Goal: Information Seeking & Learning: Learn about a topic

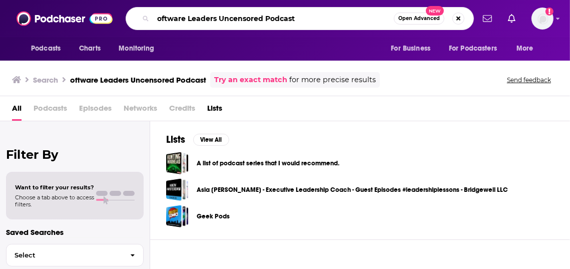
click at [311, 20] on input "oftware Leaders Uncensored Podcast" at bounding box center [273, 19] width 241 height 16
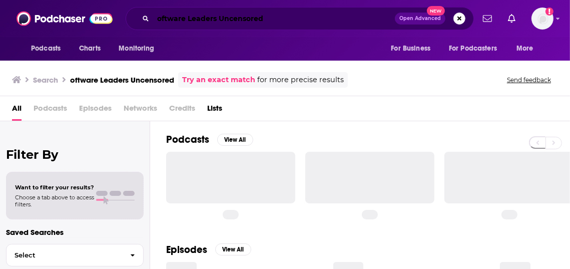
click at [169, 18] on input "oftware Leaders Uncensored" at bounding box center [274, 19] width 242 height 16
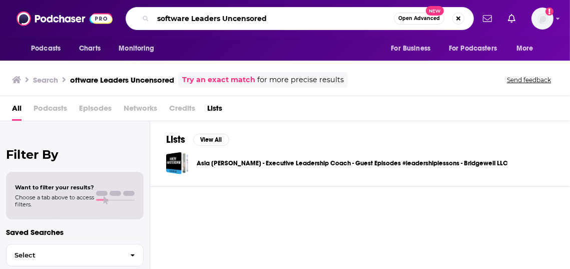
type input "software Leaders Uncensored"
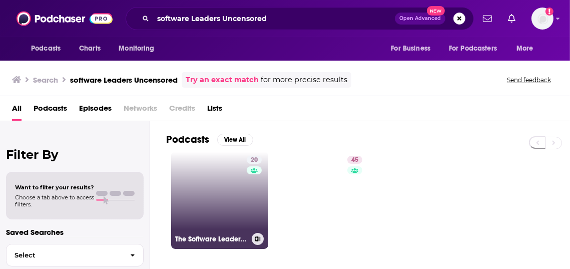
click at [253, 205] on link "20 The Software Leaders Uncensored Podcast" at bounding box center [219, 200] width 97 height 97
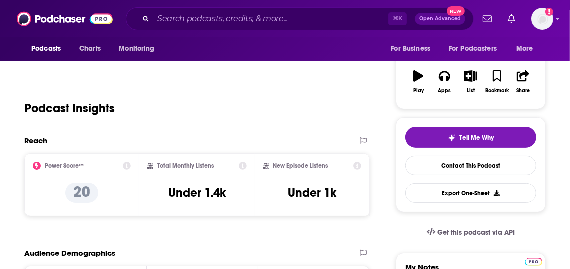
scroll to position [154, 0]
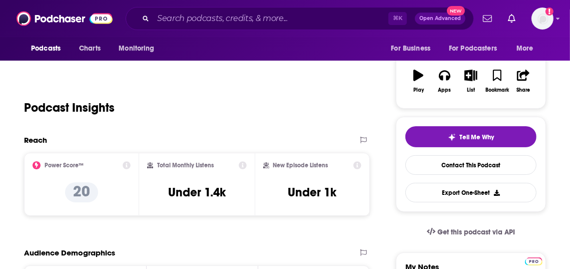
click at [171, 60] on link "Episodes 96" at bounding box center [147, 48] width 47 height 23
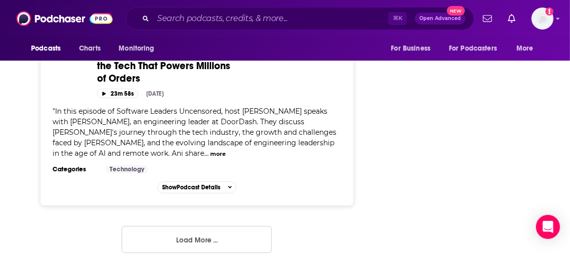
scroll to position [6512, 0]
click at [168, 234] on button "Load More ..." at bounding box center [197, 239] width 150 height 27
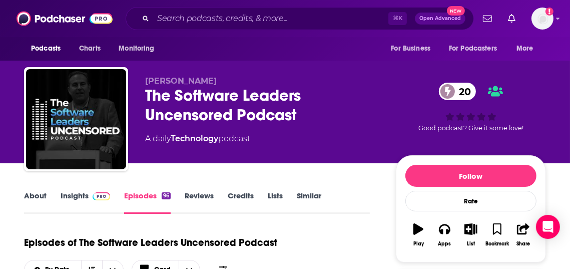
scroll to position [14, 0]
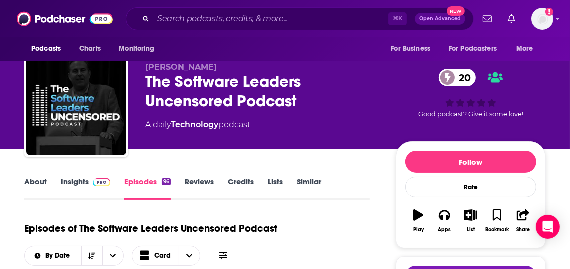
click at [90, 200] on link "Insights" at bounding box center [86, 188] width 50 height 23
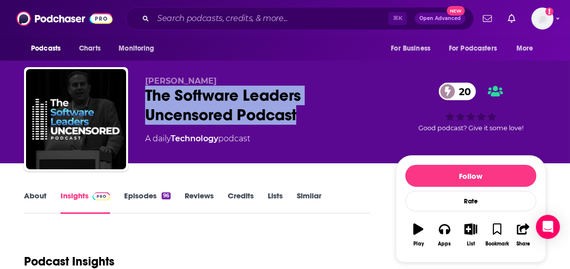
drag, startPoint x: 377, startPoint y: 144, endPoint x: 174, endPoint y: 111, distance: 205.0
click at [174, 111] on div "[PERSON_NAME] The Software Leaders Uncensored Podcast 20 A daily Technology pod…" at bounding box center [285, 121] width 522 height 108
copy h2 "The Software Leaders Uncensored Podcast"
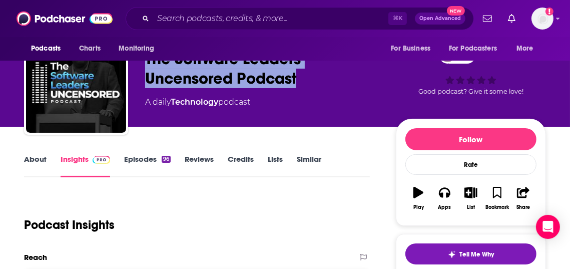
scroll to position [48, 0]
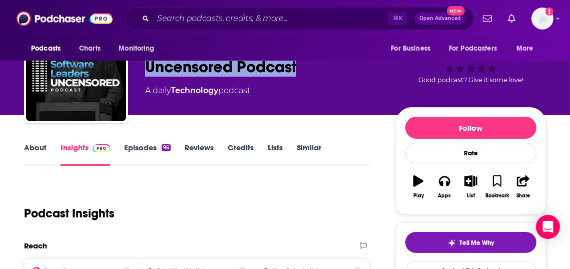
click at [169, 166] on link "Episodes 96" at bounding box center [147, 154] width 47 height 23
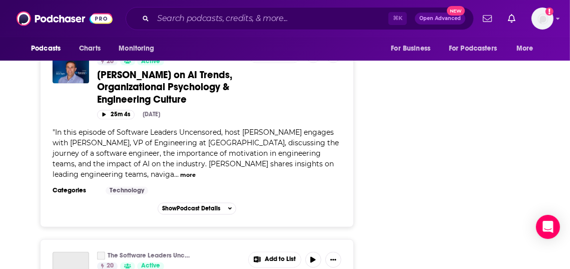
scroll to position [6394, 0]
